Goal: Transaction & Acquisition: Book appointment/travel/reservation

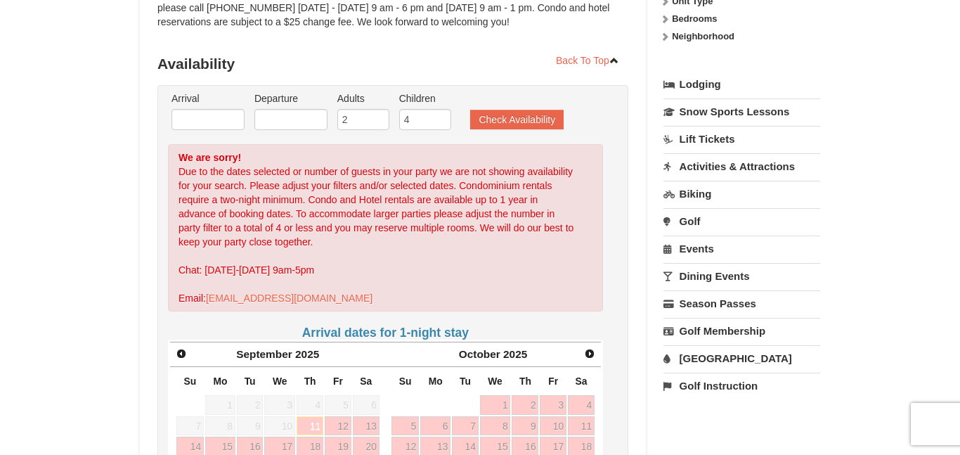
click at [181, 95] on label "Arrival Please format dates MM/DD/YYYY Please format dates MM/DD/YYYY" at bounding box center [208, 98] width 73 height 14
click at [194, 110] on input "text" at bounding box center [208, 119] width 73 height 21
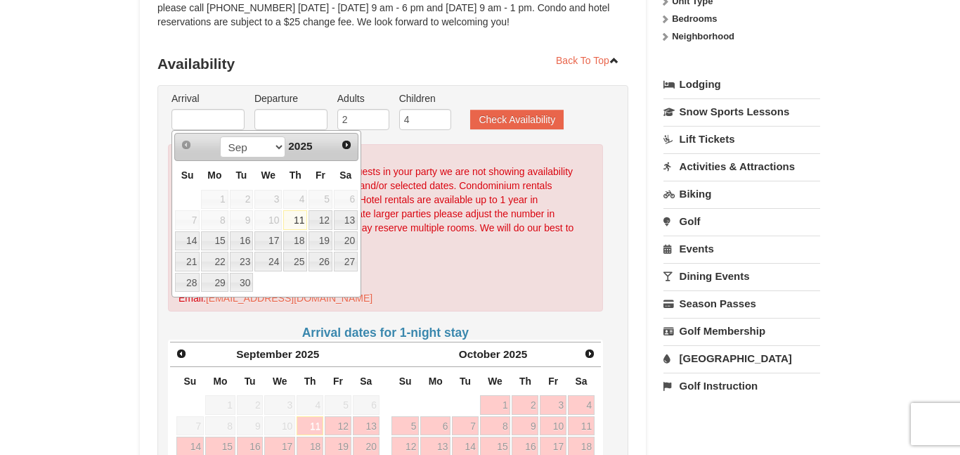
click at [295, 220] on link "11" at bounding box center [295, 220] width 24 height 20
type input "[DATE]"
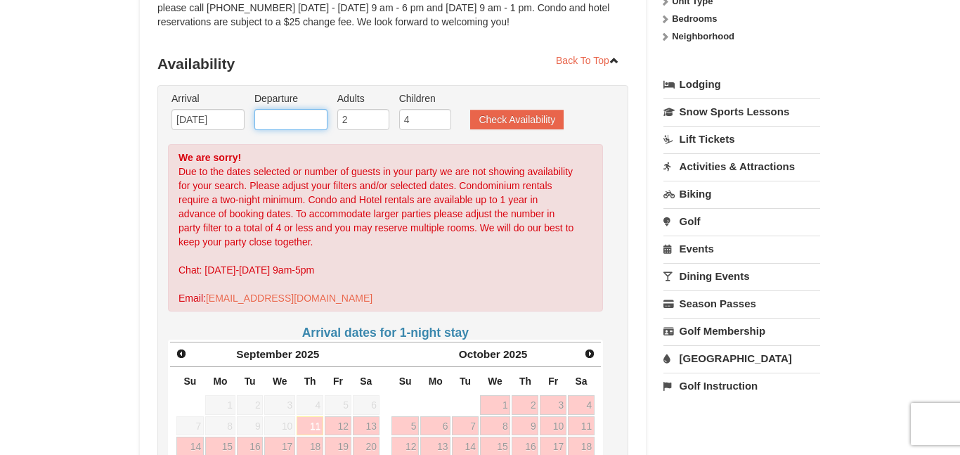
click at [264, 118] on input "text" at bounding box center [290, 119] width 73 height 21
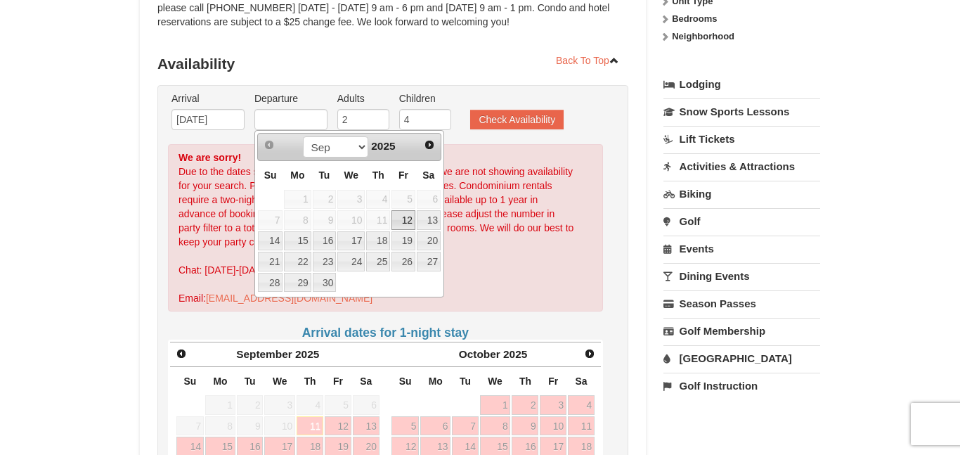
click at [406, 221] on link "12" at bounding box center [404, 220] width 24 height 20
type input "[DATE]"
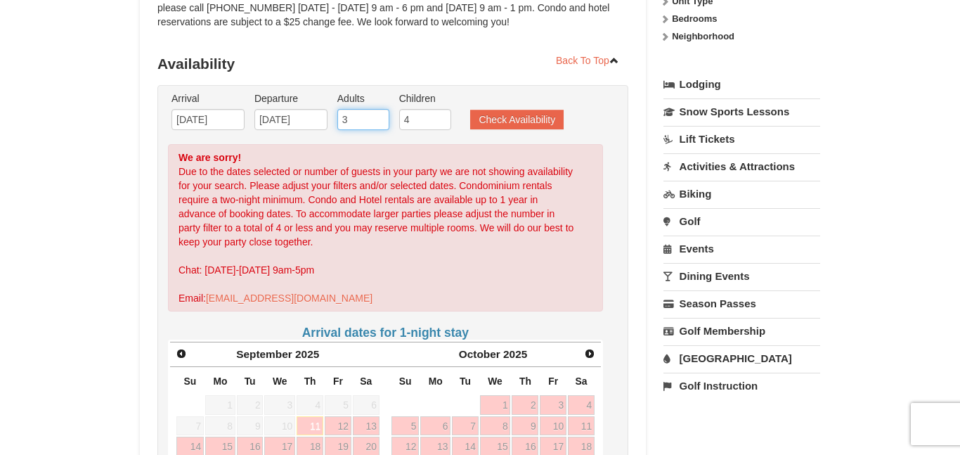
click at [382, 116] on input "3" at bounding box center [363, 119] width 52 height 21
type input "4"
click at [382, 116] on input "4" at bounding box center [363, 119] width 52 height 21
click at [491, 122] on button "Check Availability" at bounding box center [516, 120] width 93 height 20
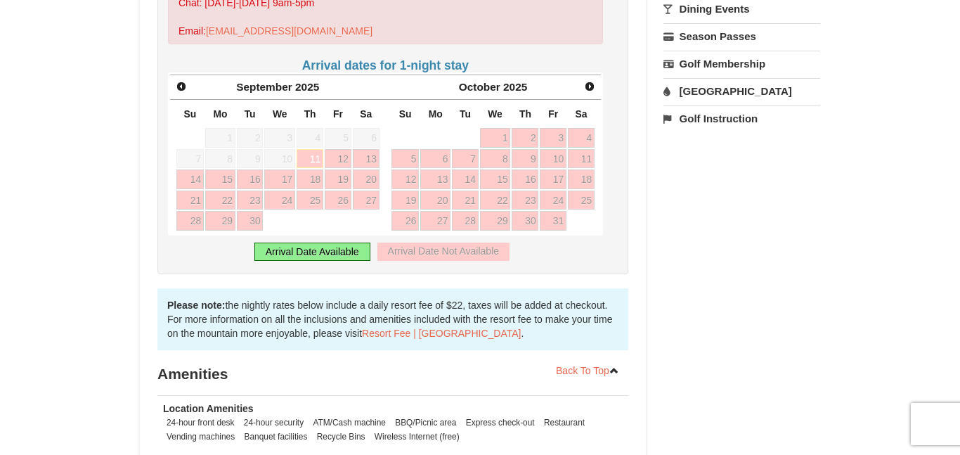
scroll to position [580, 0]
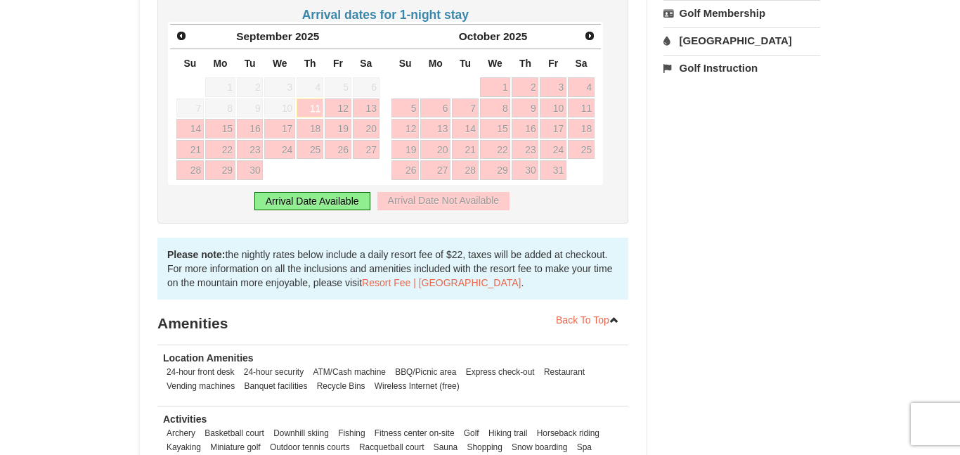
click at [309, 103] on link "11" at bounding box center [310, 108] width 27 height 20
type input "[DATE]"
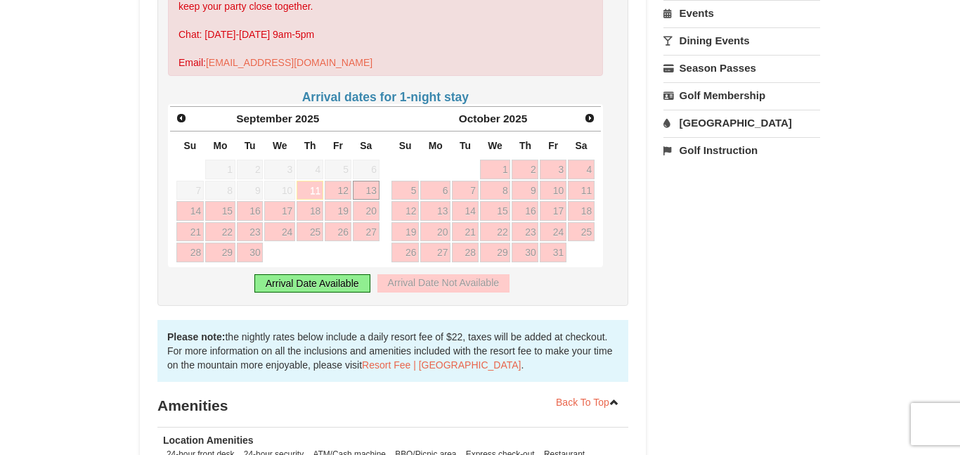
scroll to position [496, 0]
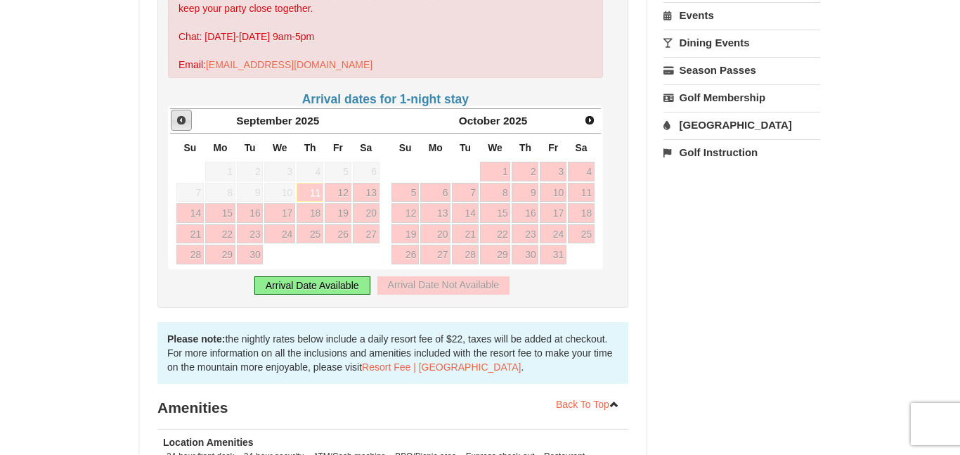
click at [181, 120] on span "Prev" at bounding box center [181, 120] width 11 height 11
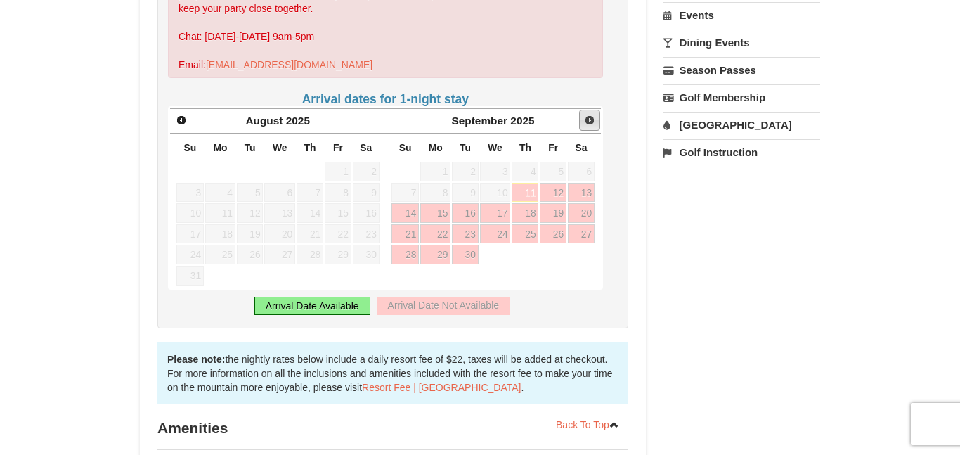
click at [588, 117] on span "Next" at bounding box center [589, 120] width 11 height 11
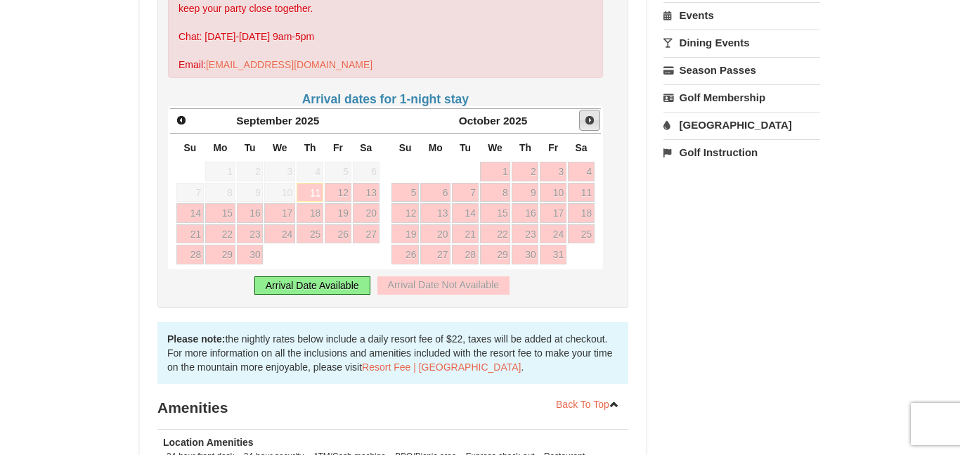
click at [588, 117] on span "Next" at bounding box center [589, 120] width 11 height 11
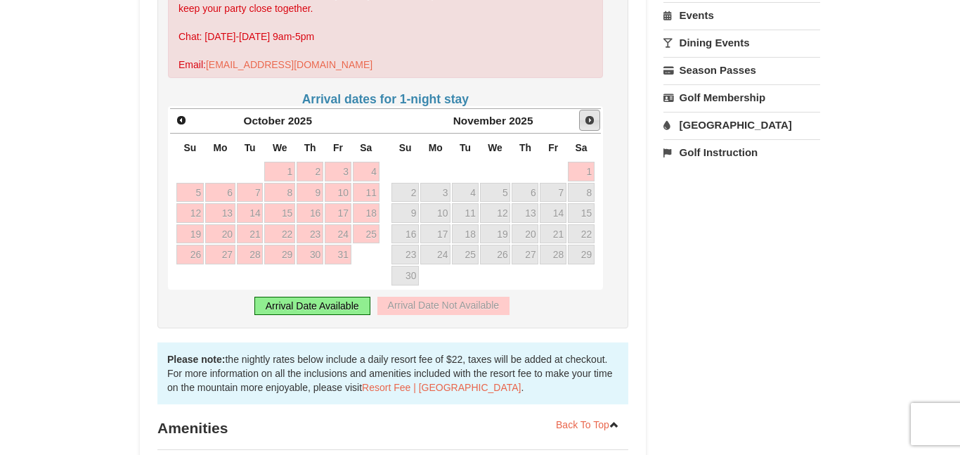
click at [588, 117] on span "Next" at bounding box center [589, 120] width 11 height 11
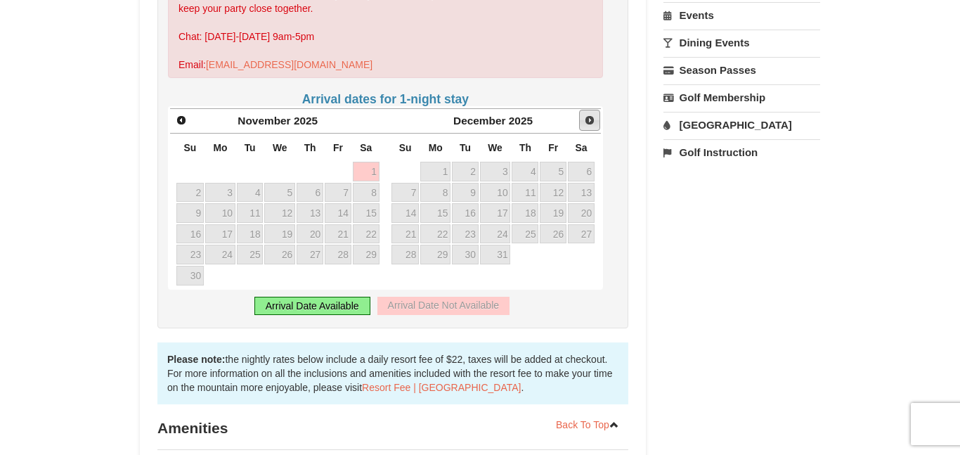
click at [588, 117] on span "Next" at bounding box center [589, 120] width 11 height 11
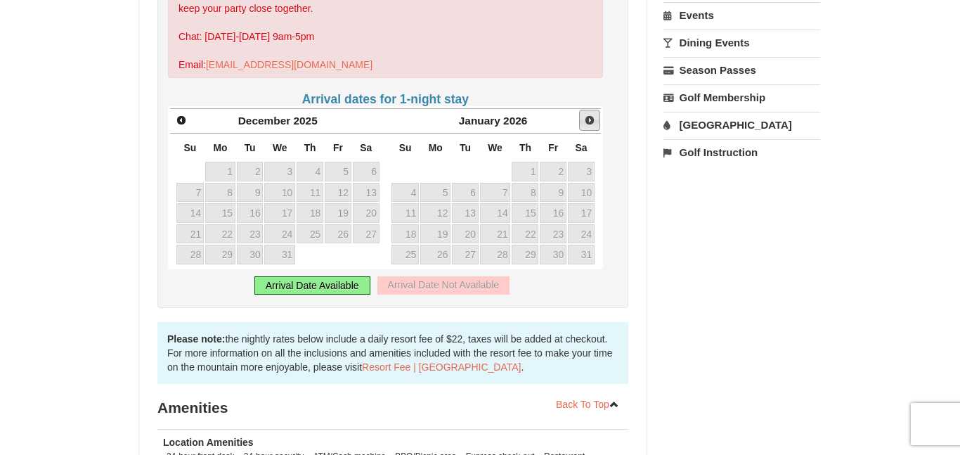
click at [588, 117] on span "Next" at bounding box center [589, 120] width 11 height 11
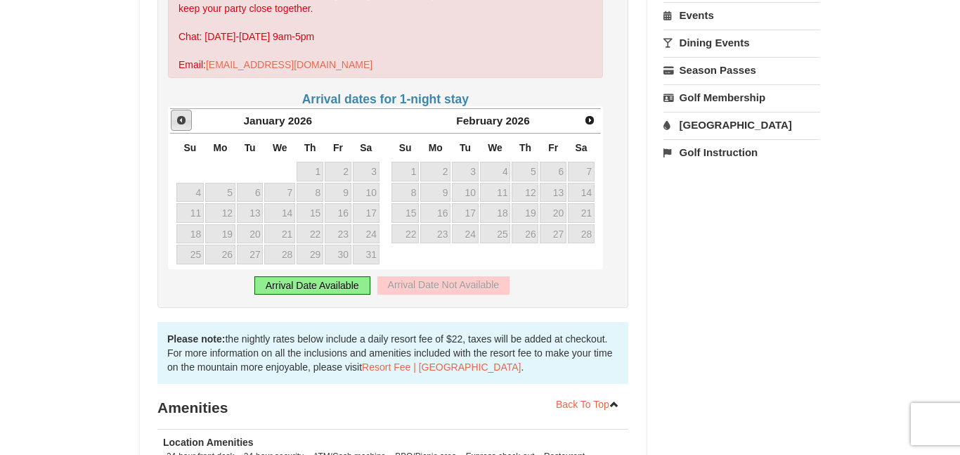
click at [179, 119] on span "Prev" at bounding box center [181, 120] width 11 height 11
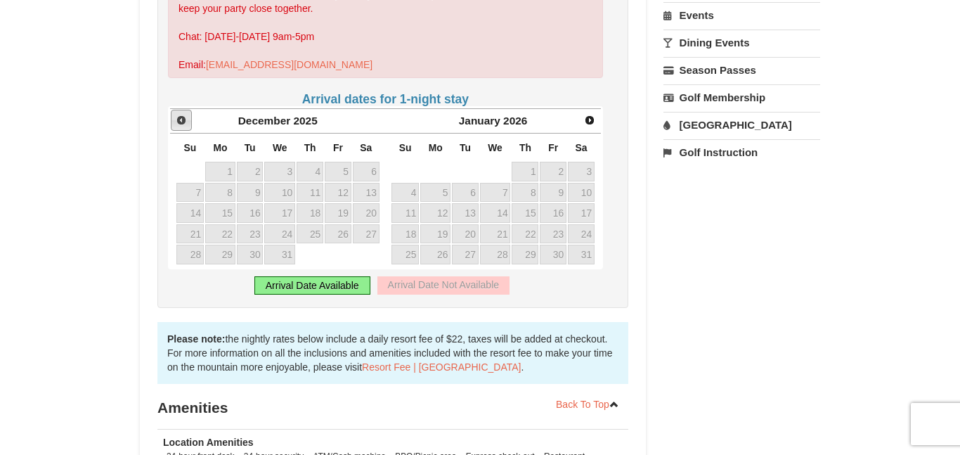
click at [179, 119] on span "Prev" at bounding box center [181, 120] width 11 height 11
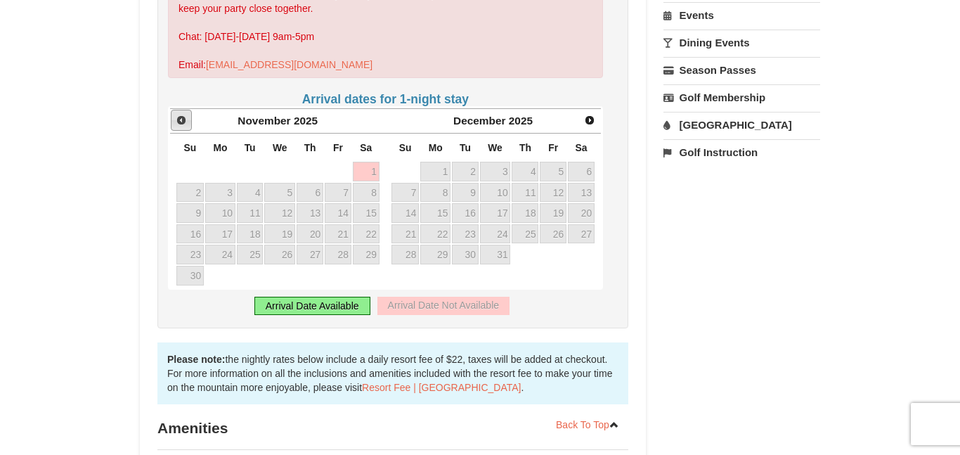
click at [179, 119] on span "Prev" at bounding box center [181, 120] width 11 height 11
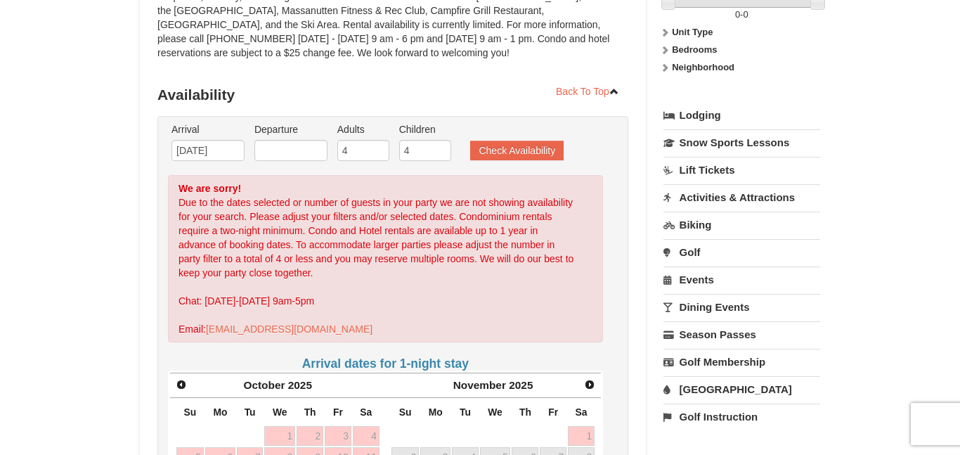
scroll to position [86, 0]
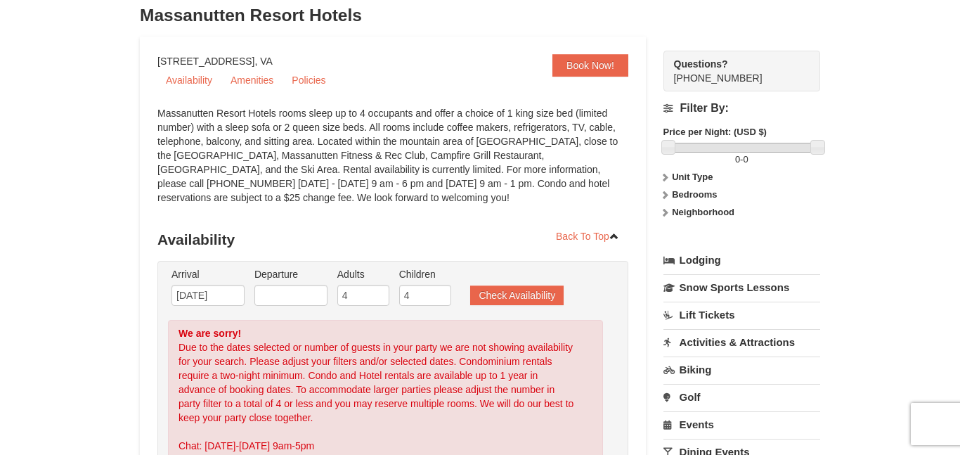
click at [269, 283] on li "Departure Please format dates MM/DD/YYYY Please format dates MM/DD/YYYY" at bounding box center [291, 290] width 80 height 46
click at [269, 294] on input "text" at bounding box center [290, 295] width 73 height 21
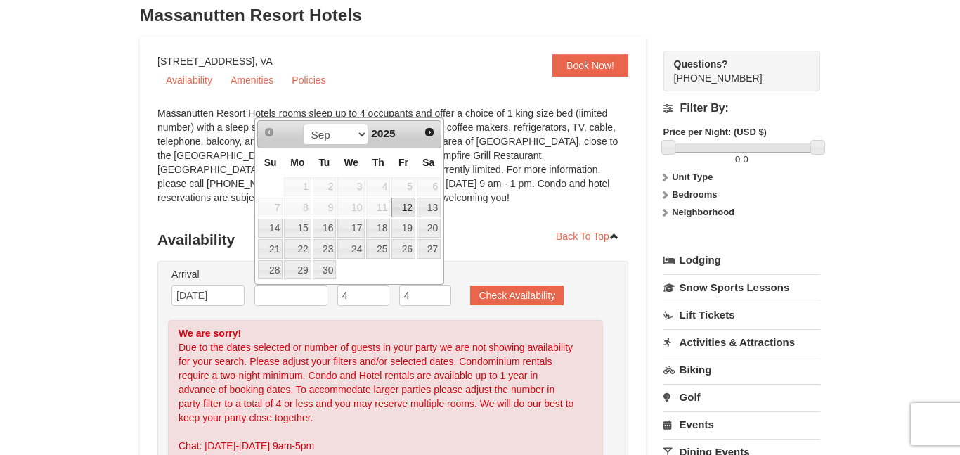
click at [401, 205] on link "12" at bounding box center [404, 208] width 24 height 20
type input "[DATE]"
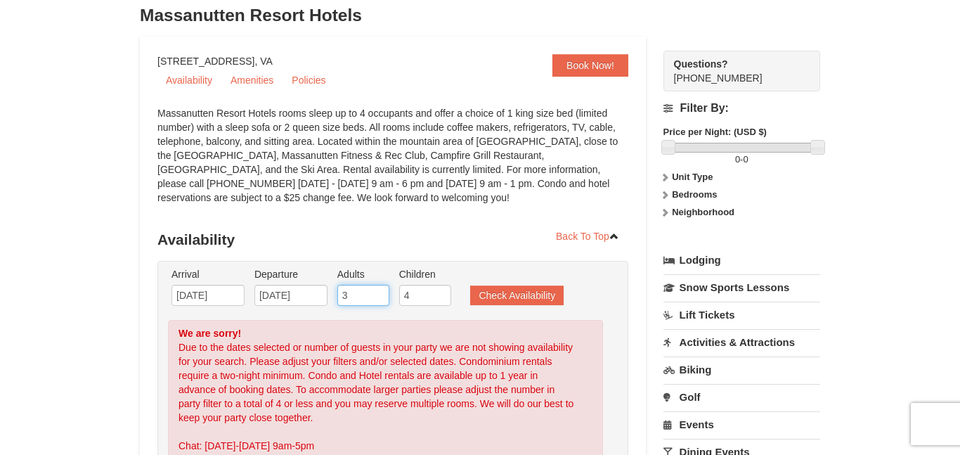
click at [381, 297] on input "3" at bounding box center [363, 295] width 52 height 21
click at [381, 297] on input "2" at bounding box center [363, 295] width 52 height 21
type input "1"
click at [381, 297] on input "1" at bounding box center [363, 295] width 52 height 21
click at [441, 297] on input "3" at bounding box center [425, 295] width 52 height 21
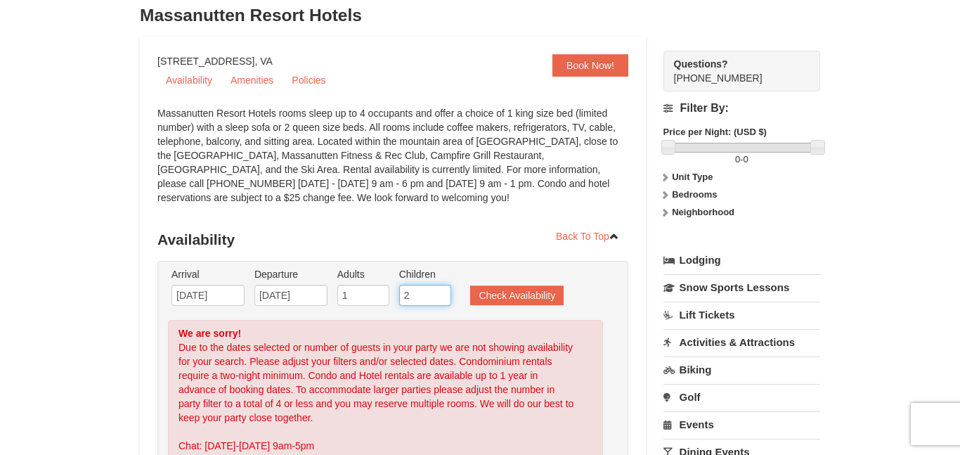
click at [441, 297] on input "2" at bounding box center [425, 295] width 52 height 21
type input "1"
click at [441, 297] on input "1" at bounding box center [425, 295] width 52 height 21
click at [482, 297] on button "Check Availability" at bounding box center [516, 295] width 93 height 20
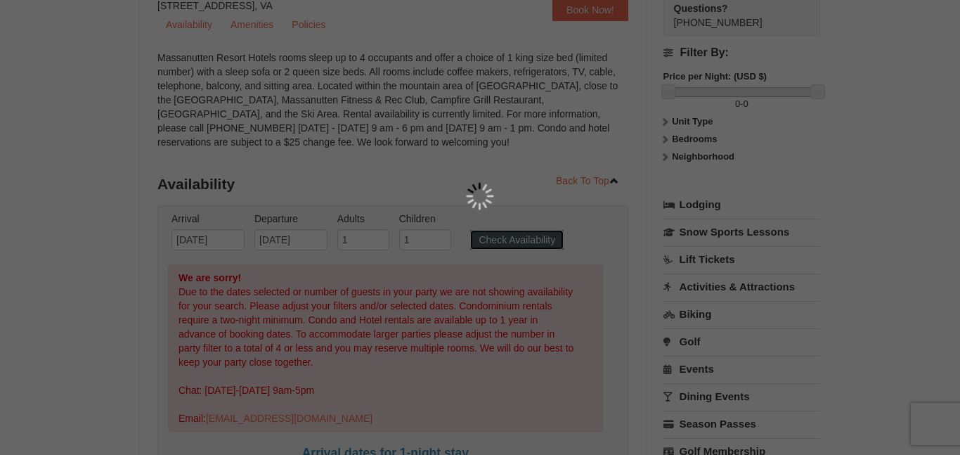
scroll to position [146, 0]
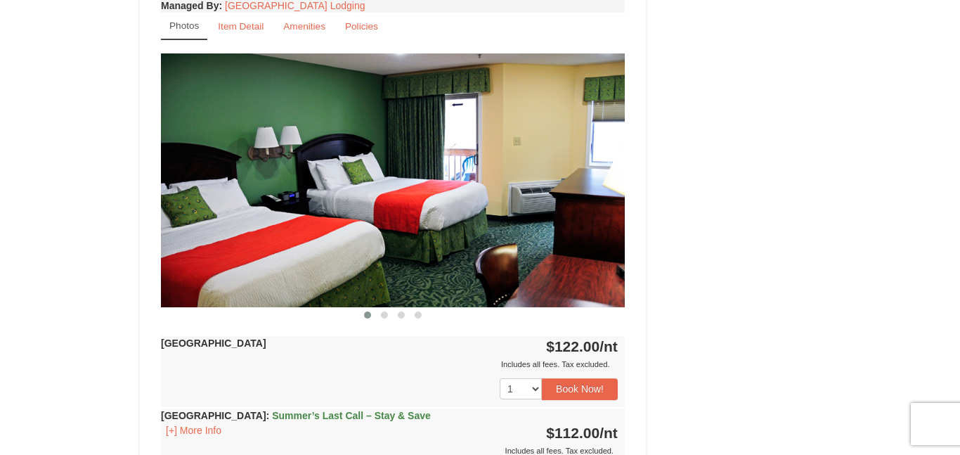
scroll to position [1075, 0]
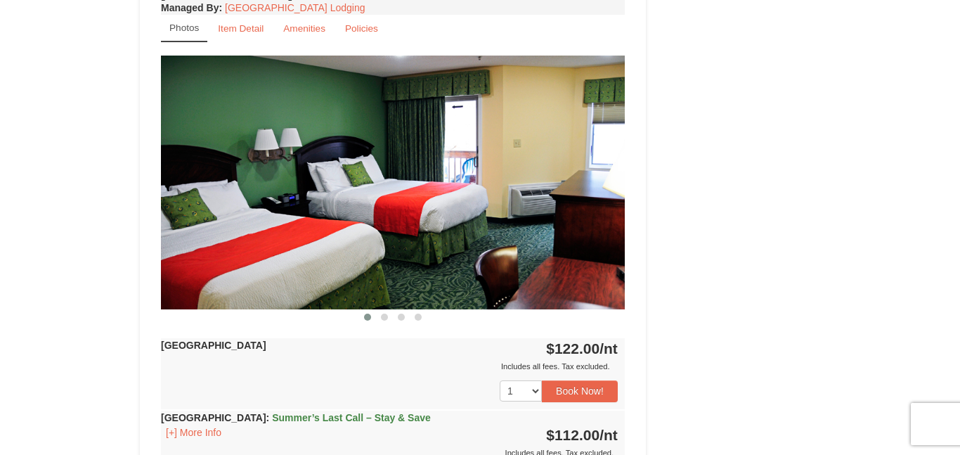
click at [612, 176] on img at bounding box center [393, 183] width 464 height 254
click at [524, 193] on img at bounding box center [393, 183] width 464 height 254
click at [380, 317] on button at bounding box center [384, 317] width 17 height 14
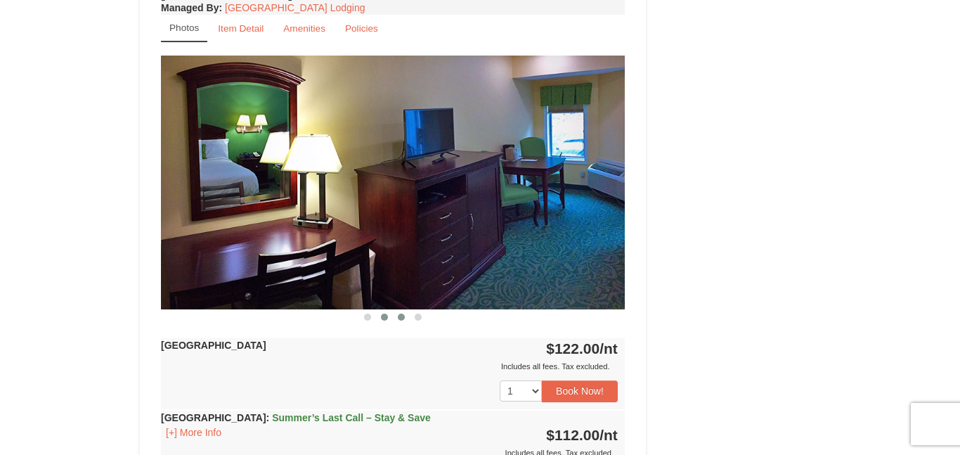
click at [396, 320] on button at bounding box center [401, 317] width 17 height 14
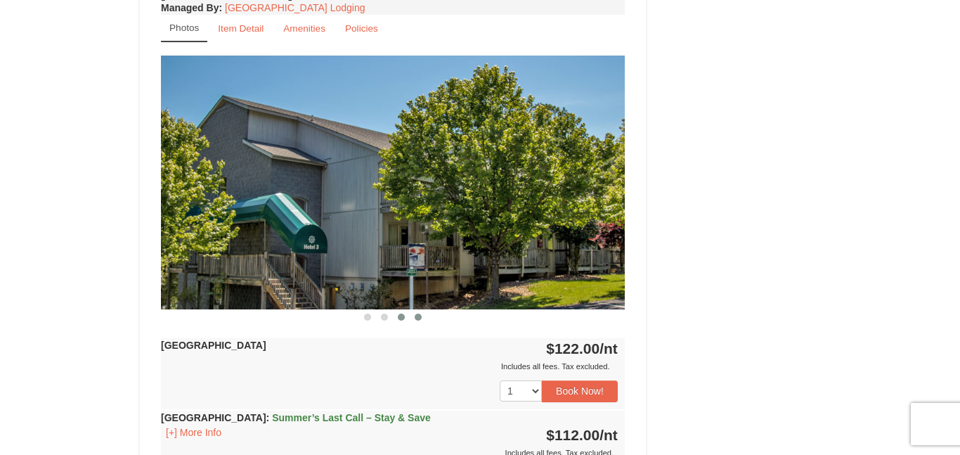
click at [417, 319] on span at bounding box center [418, 316] width 7 height 7
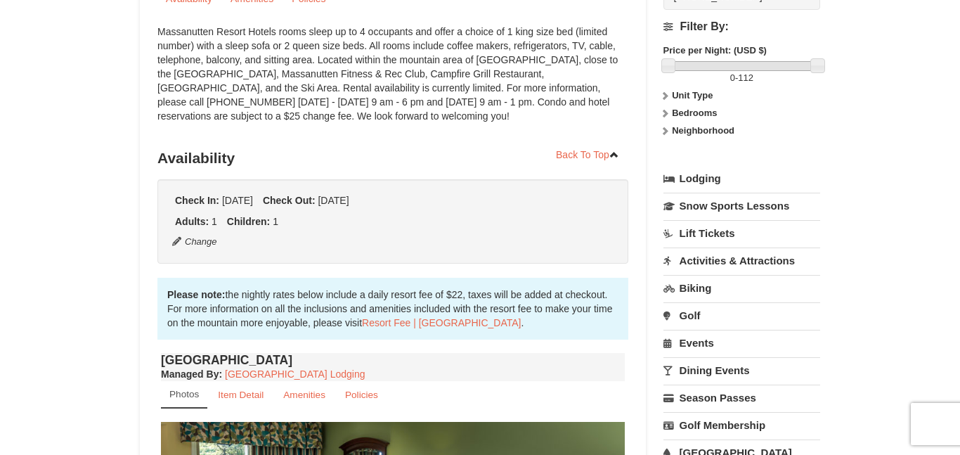
scroll to position [0, 0]
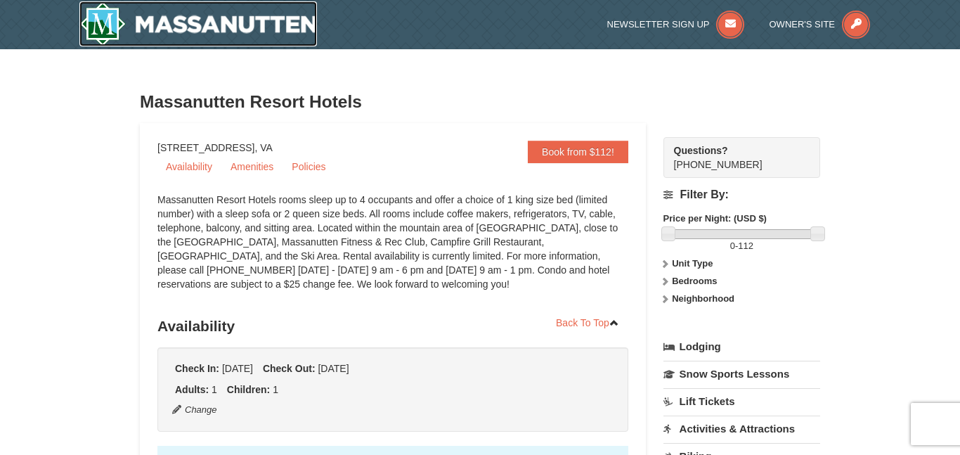
click at [230, 27] on img at bounding box center [198, 23] width 238 height 45
